Goal: Find specific page/section: Find specific page/section

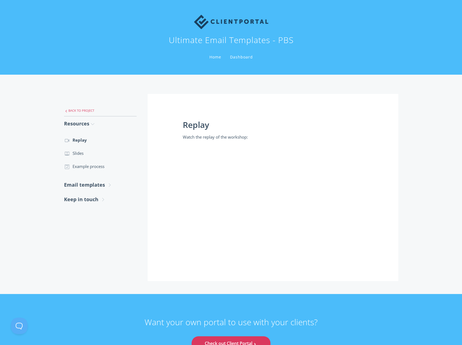
click at [82, 109] on link ".st0{fill:none;stroke:#000000;stroke-width:2;stroke-miterlimit:10;} Untitled-27…" at bounding box center [100, 111] width 73 height 12
